Goal: Complete application form

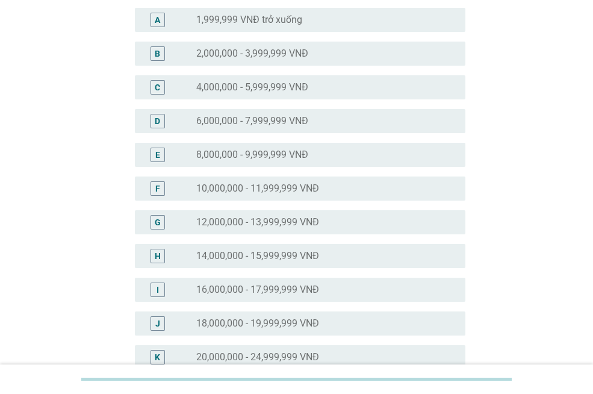
scroll to position [241, 0]
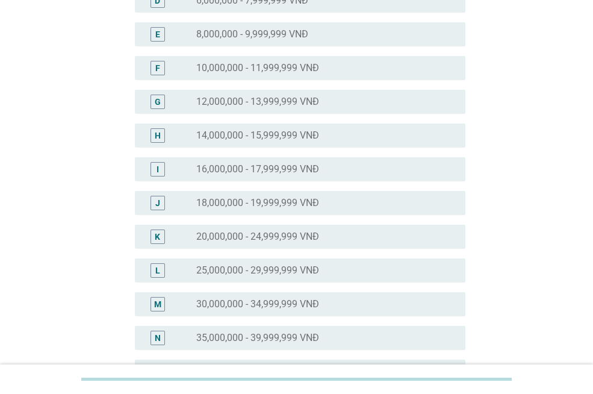
click at [242, 240] on label "20,000,000 - 24,999,999 VNĐ" at bounding box center [257, 237] width 123 height 12
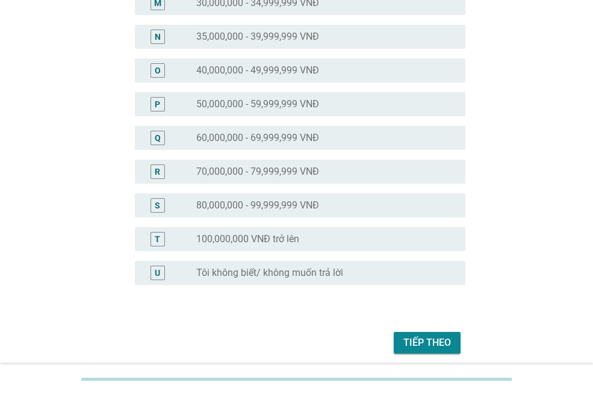
scroll to position [588, 0]
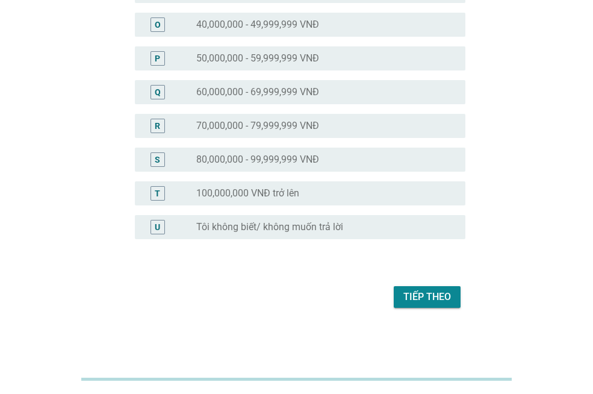
click at [419, 298] on div "Tiếp theo" at bounding box center [427, 297] width 48 height 14
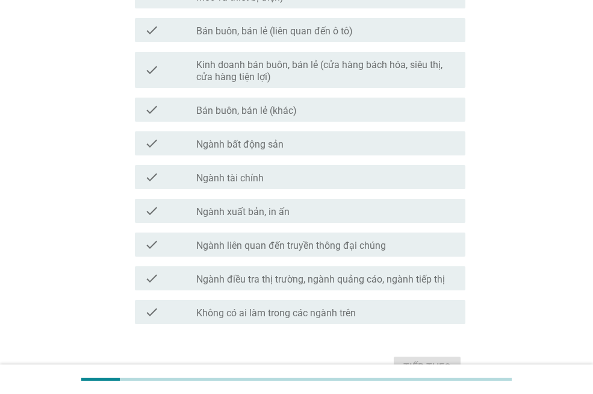
scroll to position [673, 0]
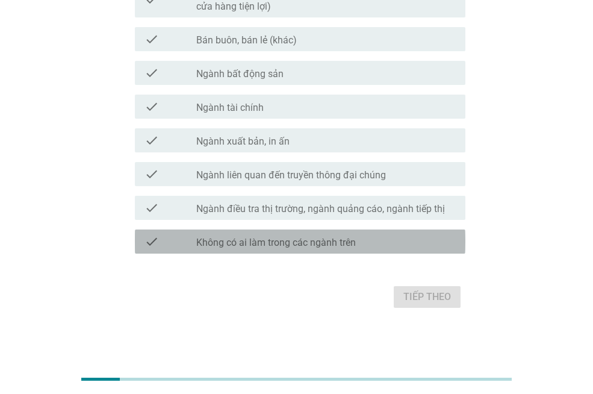
click at [328, 246] on label "Không có ai làm trong các ngành trên" at bounding box center [276, 243] width 160 height 12
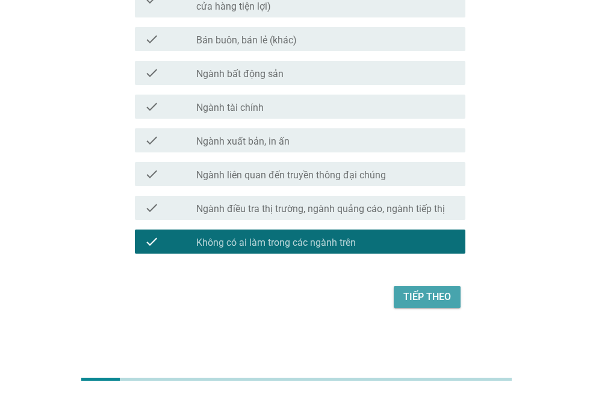
click at [405, 299] on div "Tiếp theo" at bounding box center [427, 297] width 48 height 14
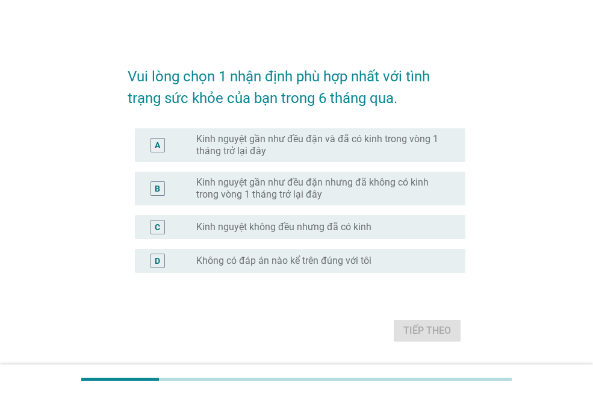
click at [253, 149] on label "Kinh nguyệt gần như đều đặn và đã có kinh trong vòng 1 tháng trở lại đây" at bounding box center [321, 145] width 250 height 24
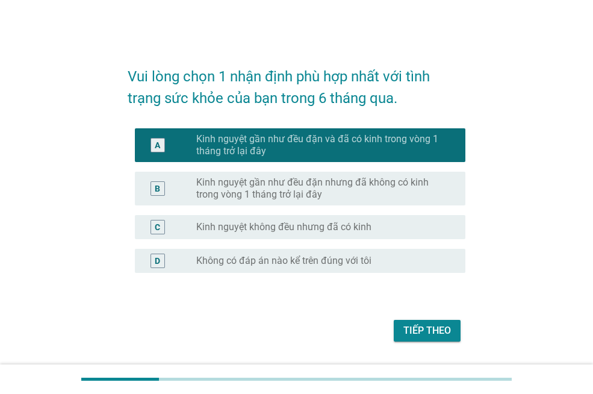
click at [431, 333] on div "Tiếp theo" at bounding box center [427, 330] width 48 height 14
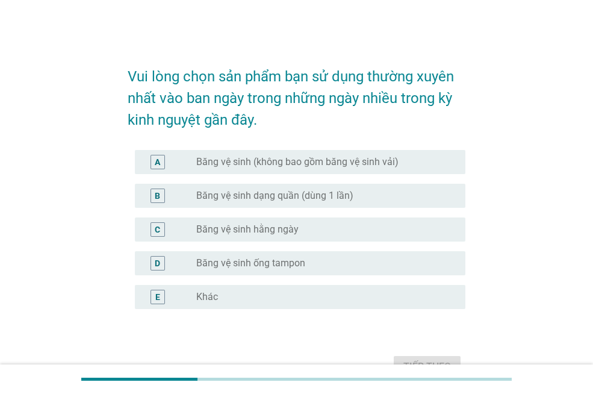
click at [353, 172] on div "A radio_button_unchecked Băng vệ sinh (không bao gồm băng vệ sinh vải)" at bounding box center [300, 162] width 331 height 24
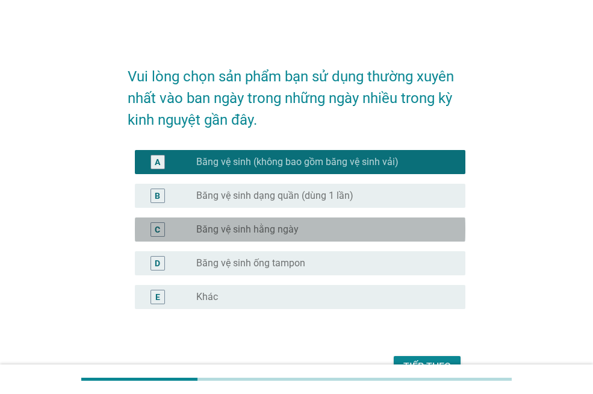
click at [366, 229] on div "radio_button_unchecked Băng vệ sinh hằng ngày" at bounding box center [321, 229] width 250 height 12
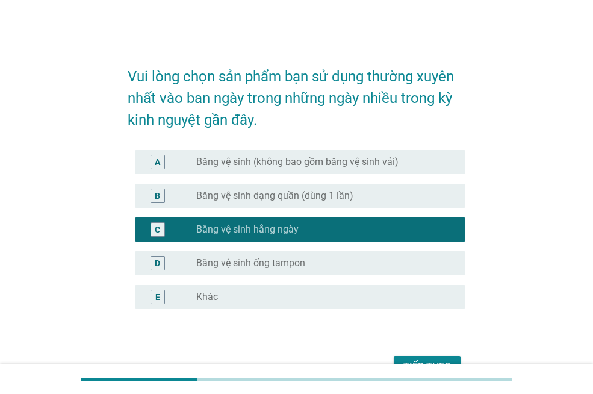
scroll to position [60, 0]
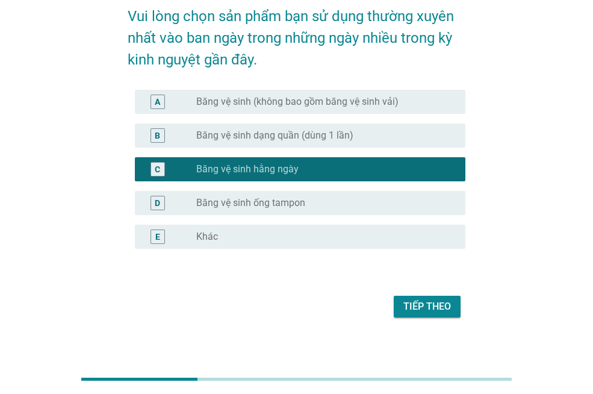
click at [419, 308] on div "Tiếp theo" at bounding box center [427, 306] width 48 height 14
